Goal: Task Accomplishment & Management: Use online tool/utility

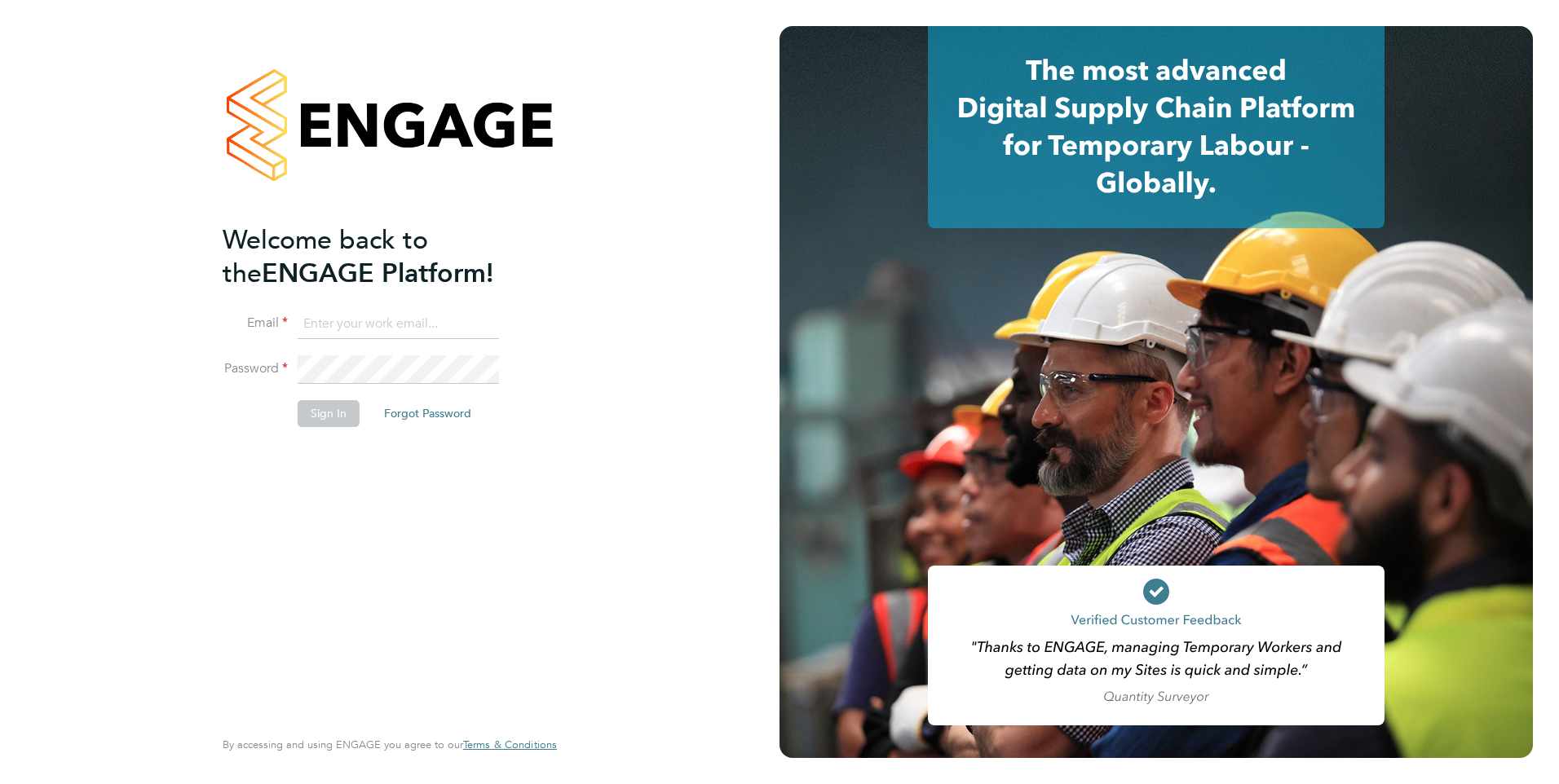
type input "[EMAIL_ADDRESS][DOMAIN_NAME]"
click at [329, 420] on button "Sign In" at bounding box center [328, 414] width 62 height 26
